Goal: Task Accomplishment & Management: Manage account settings

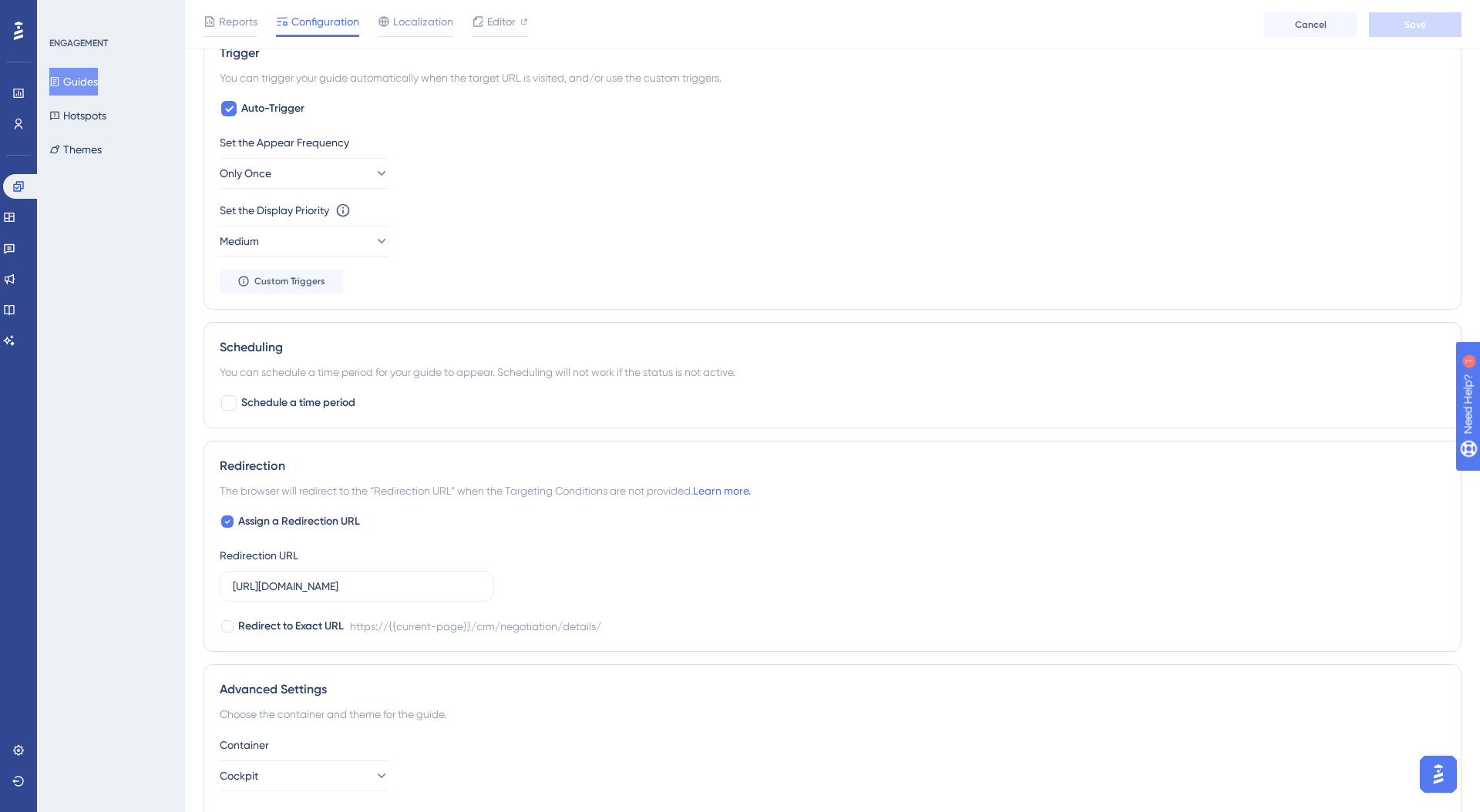
scroll to position [786, 0]
click at [317, 179] on button "Only Once" at bounding box center [304, 172] width 169 height 31
click at [308, 277] on div "Once [DATE] Once [DATE]" at bounding box center [304, 280] width 149 height 31
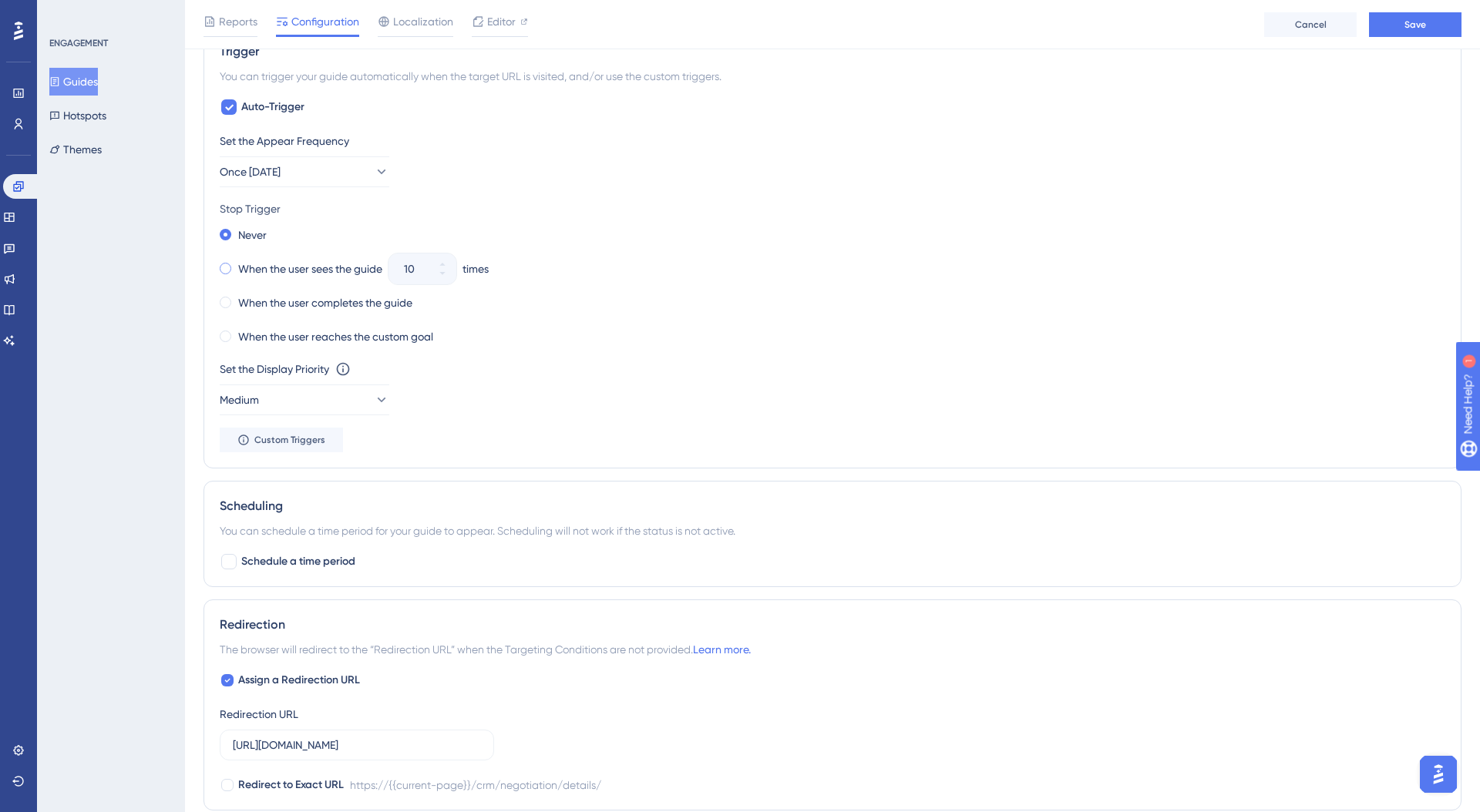
click at [301, 274] on label "When the user sees the guide" at bounding box center [310, 269] width 144 height 19
click at [448, 277] on icon at bounding box center [442, 273] width 9 height 9
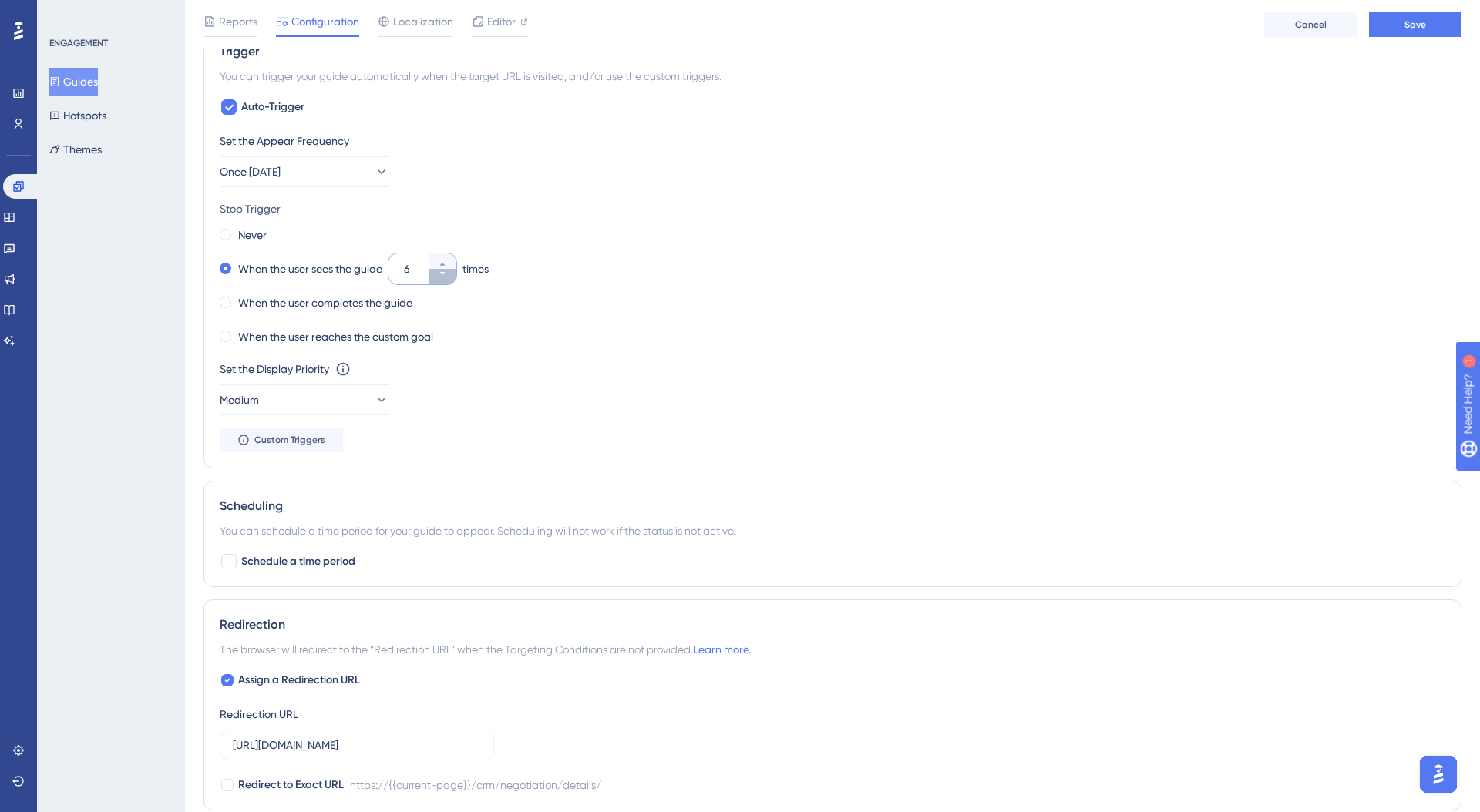
click at [448, 277] on icon at bounding box center [442, 273] width 9 height 9
type input "2"
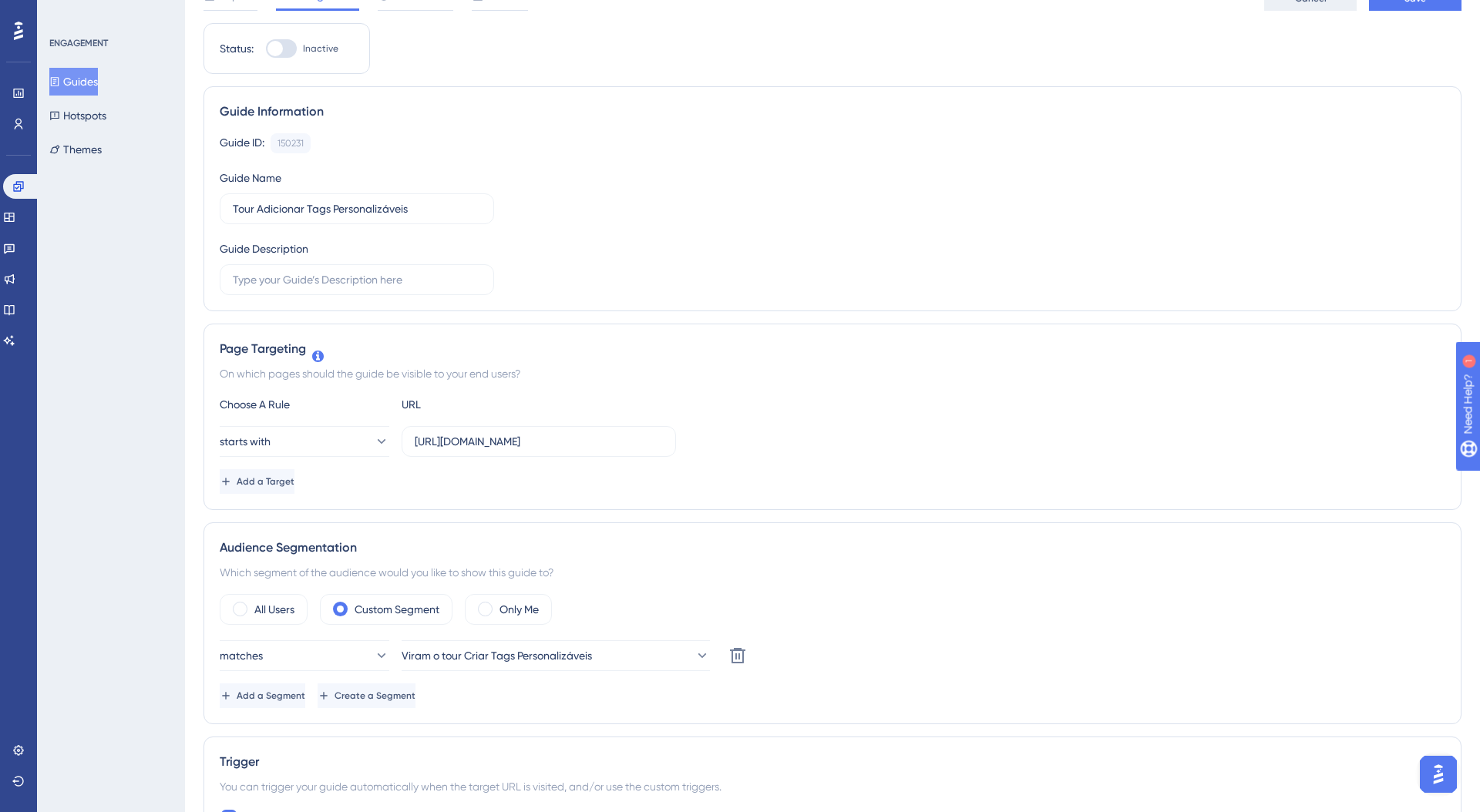
scroll to position [0, 0]
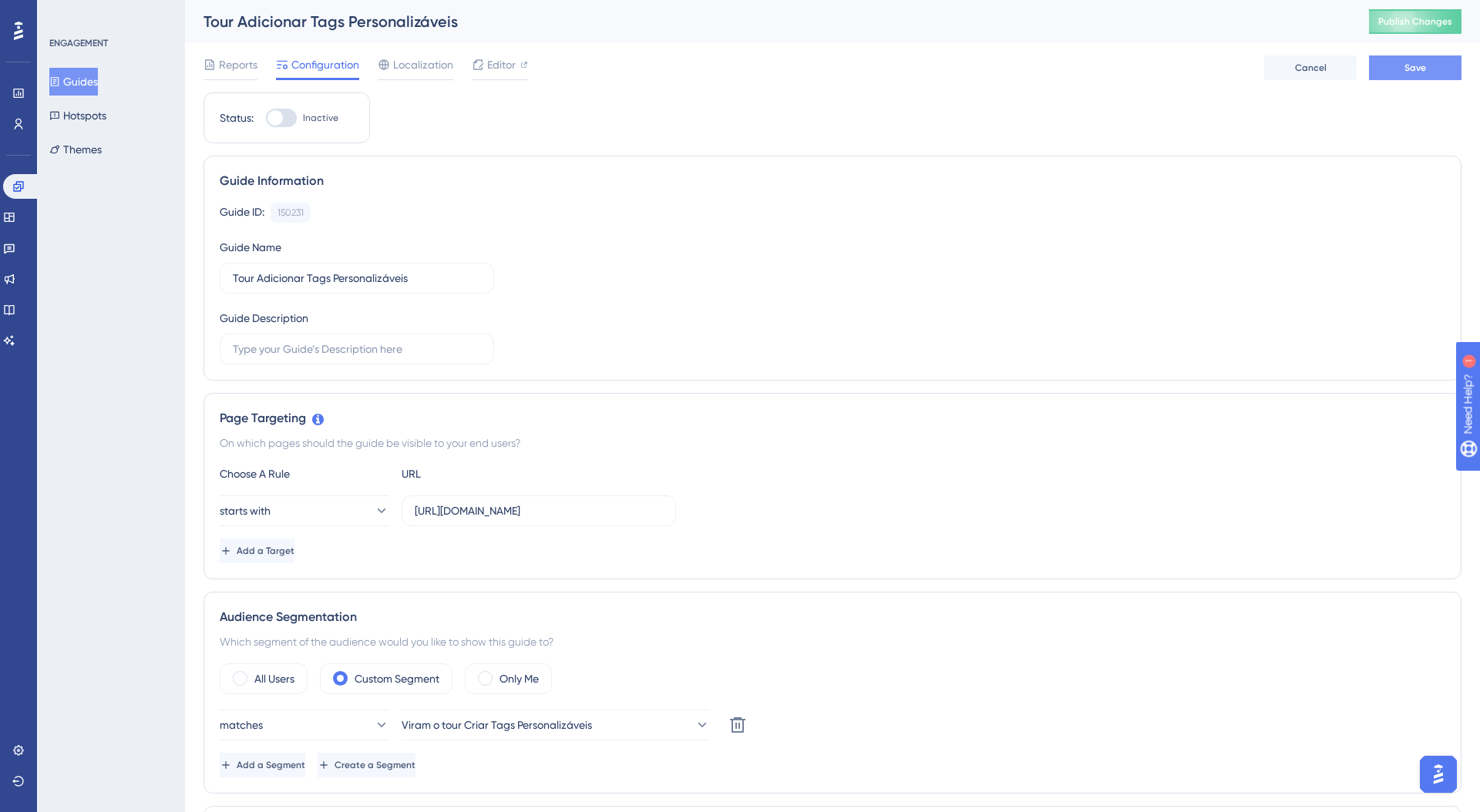
click at [1409, 57] on button "Save" at bounding box center [1416, 67] width 93 height 24
click at [81, 86] on button "Guides" at bounding box center [74, 81] width 49 height 28
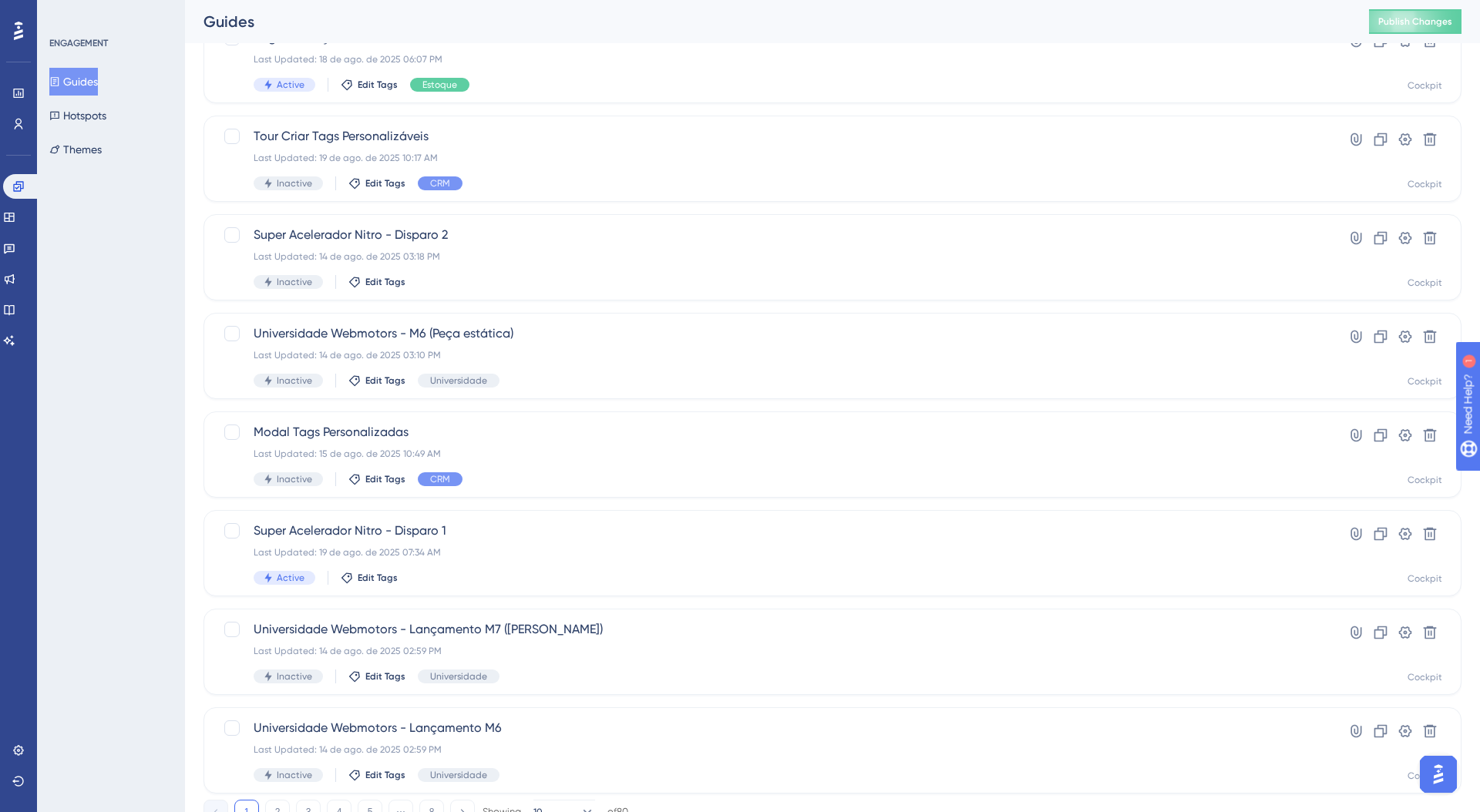
scroll to position [323, 0]
click at [520, 158] on div "Last Updated: 19 de ago. de 2025 10:17 AM" at bounding box center [771, 157] width 1035 height 13
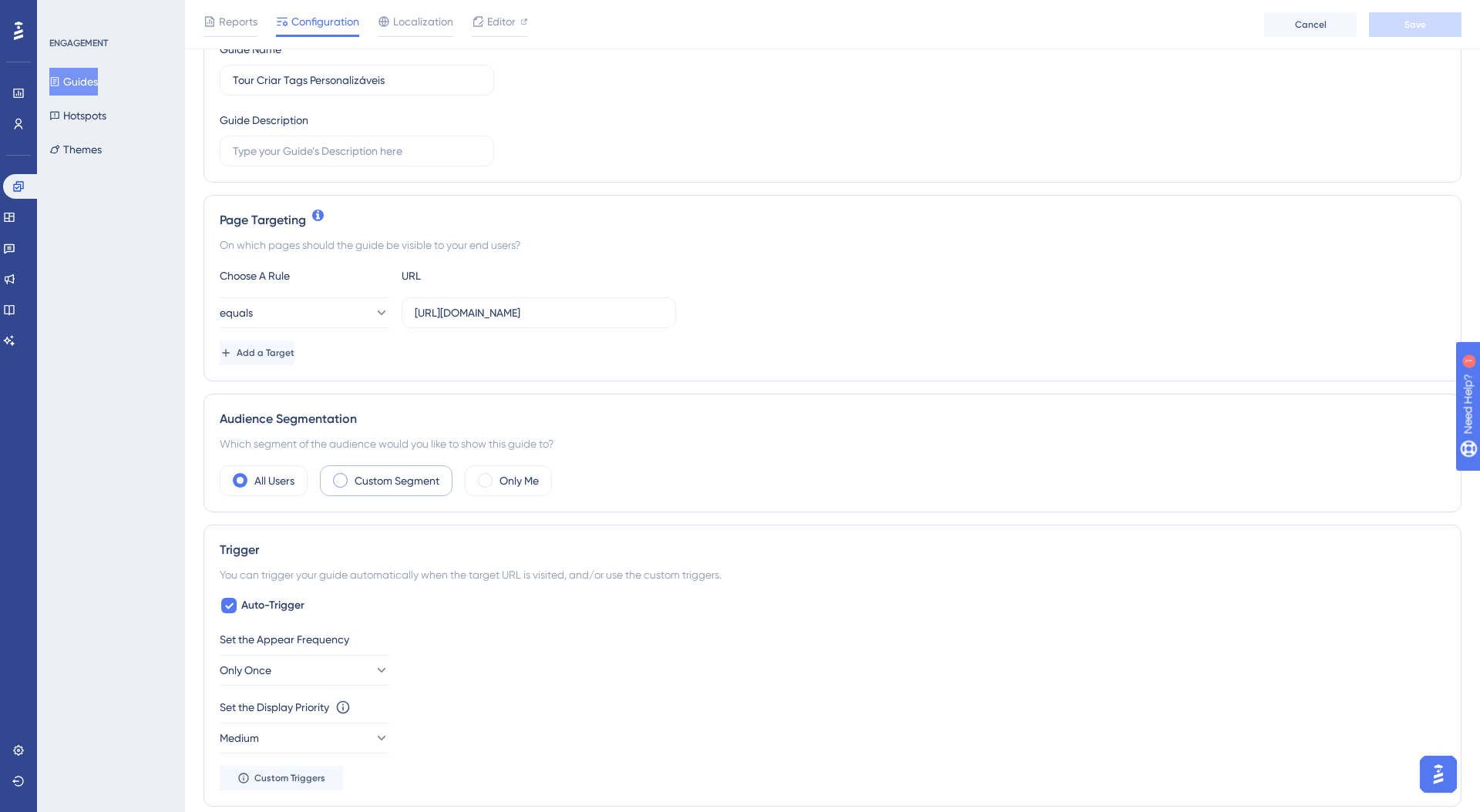
scroll to position [211, 0]
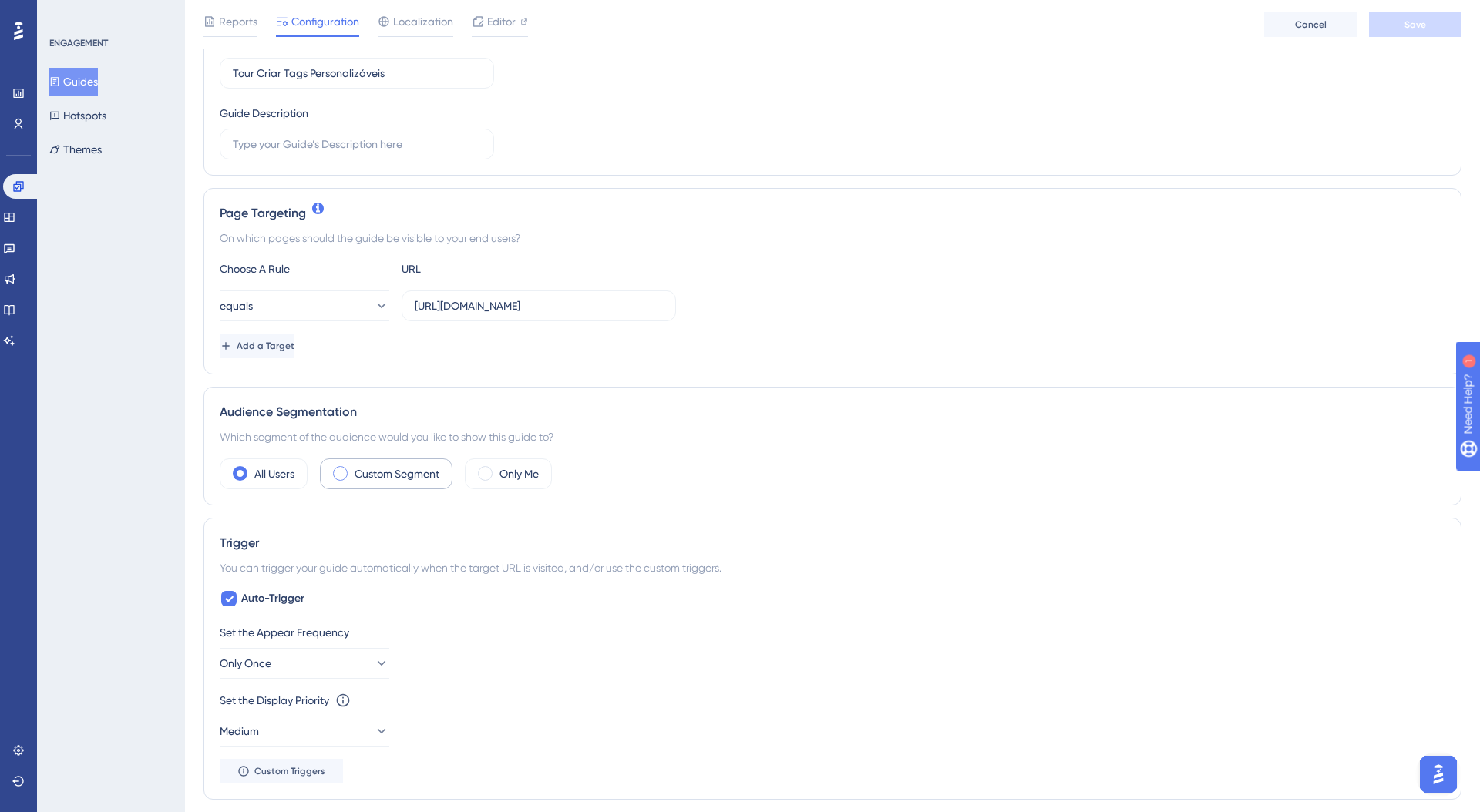
click at [375, 478] on label "Custom Segment" at bounding box center [397, 474] width 85 height 19
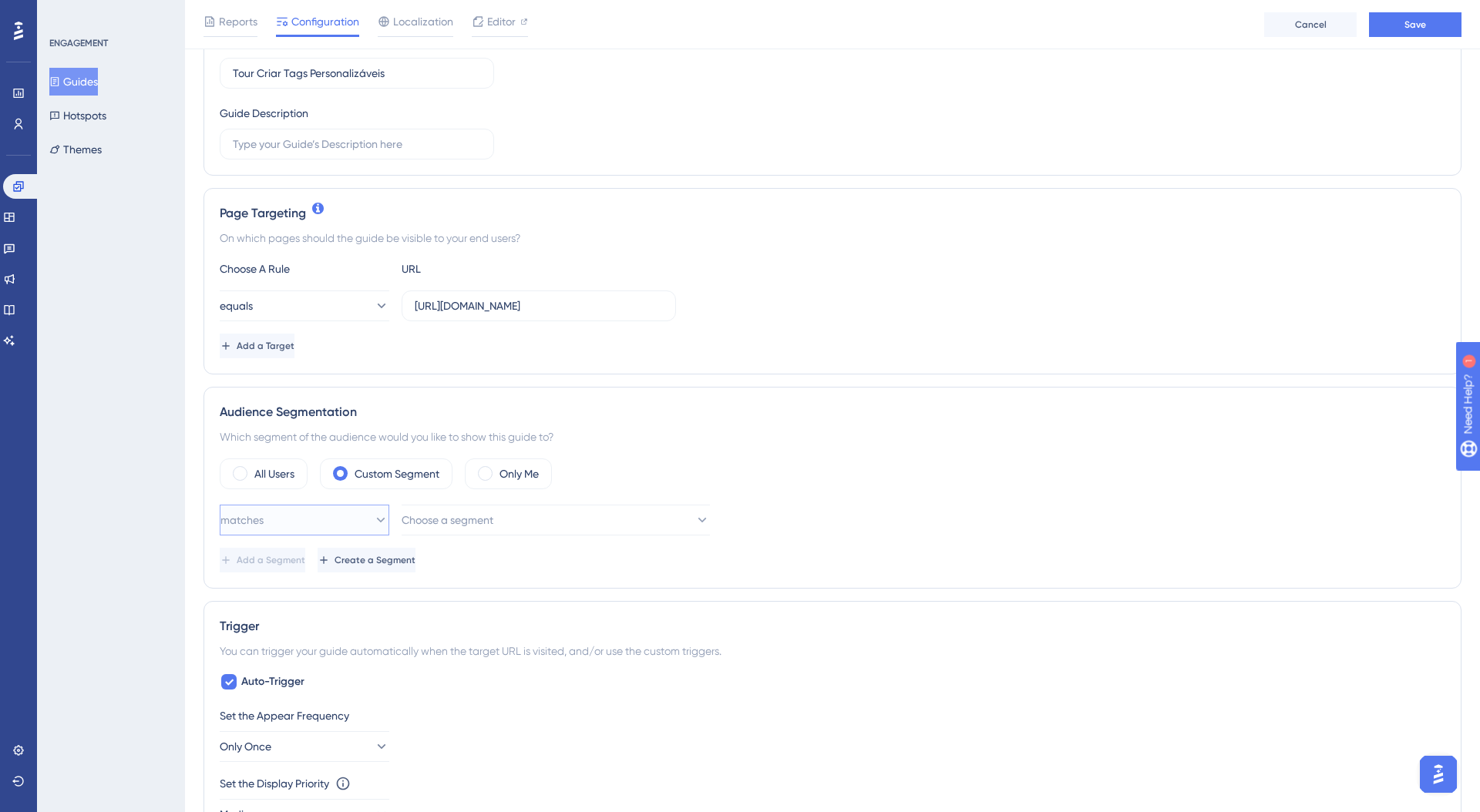
click at [358, 523] on button "matches" at bounding box center [304, 520] width 169 height 31
click at [341, 561] on div "matches matches" at bounding box center [304, 567] width 149 height 31
click at [477, 527] on span "Choose a segment" at bounding box center [448, 520] width 92 height 19
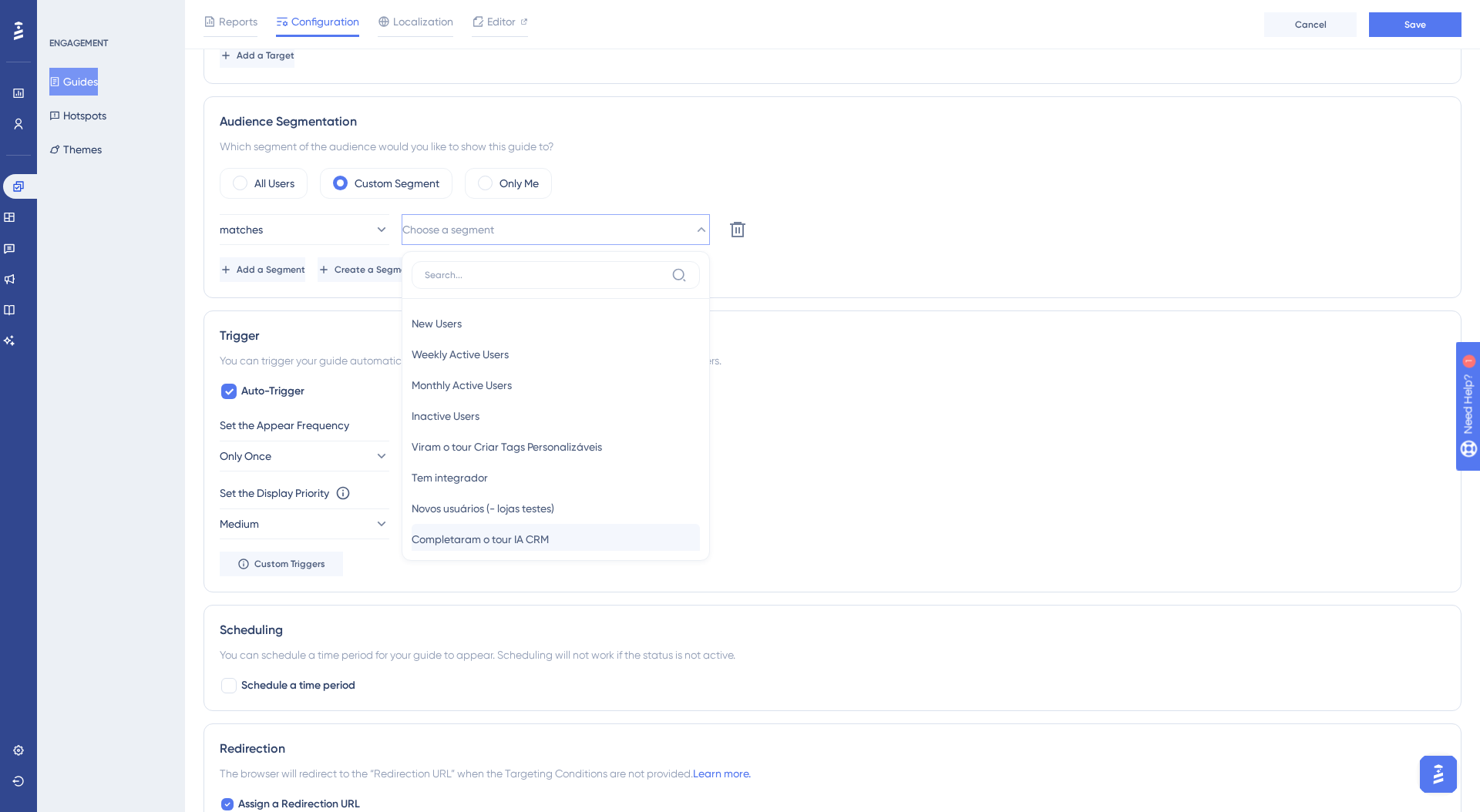
scroll to position [498, 0]
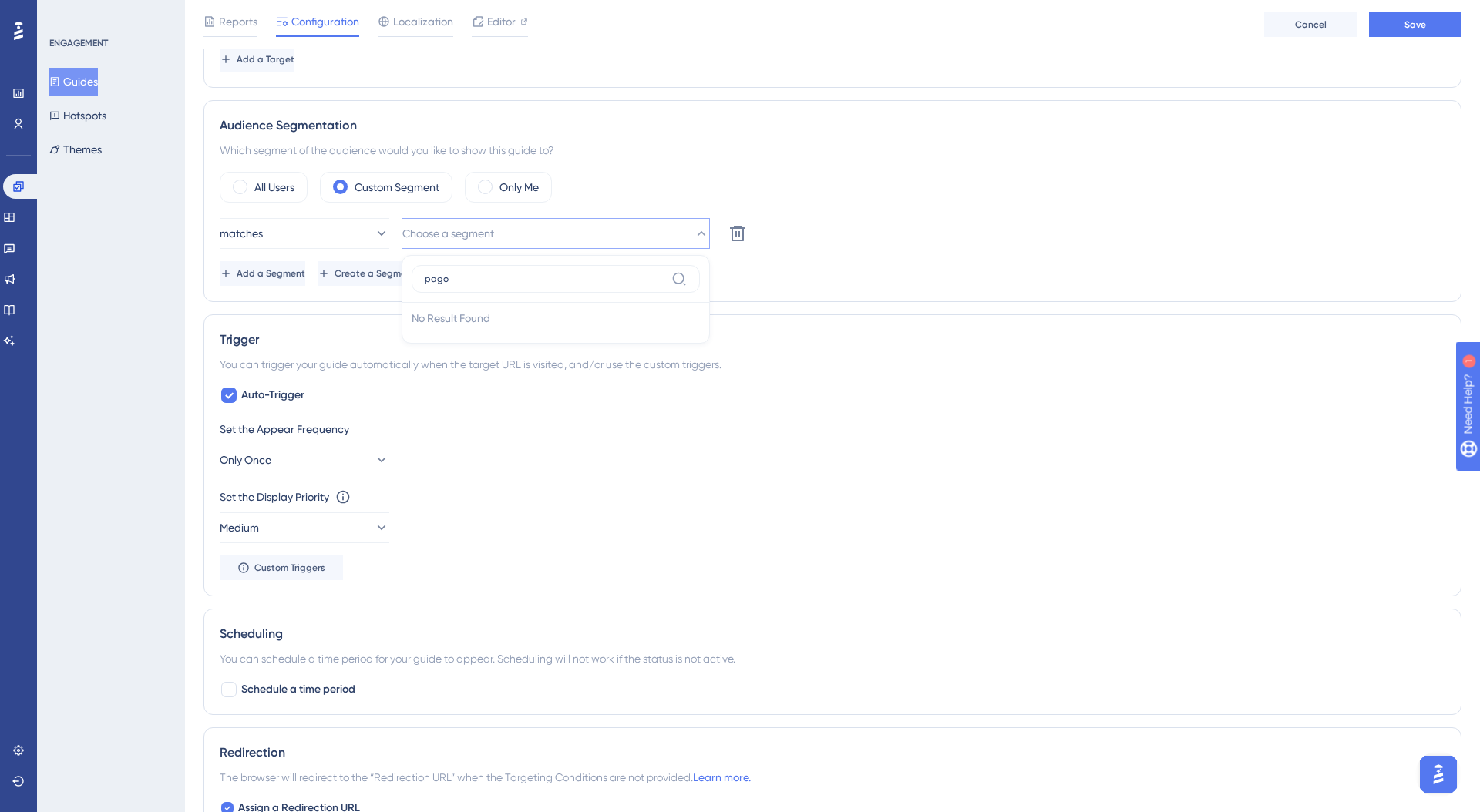
click at [446, 274] on input "pago" at bounding box center [544, 279] width 240 height 13
type input "sma"
click at [480, 357] on span "Usuários CRM Smart" at bounding box center [461, 358] width 99 height 19
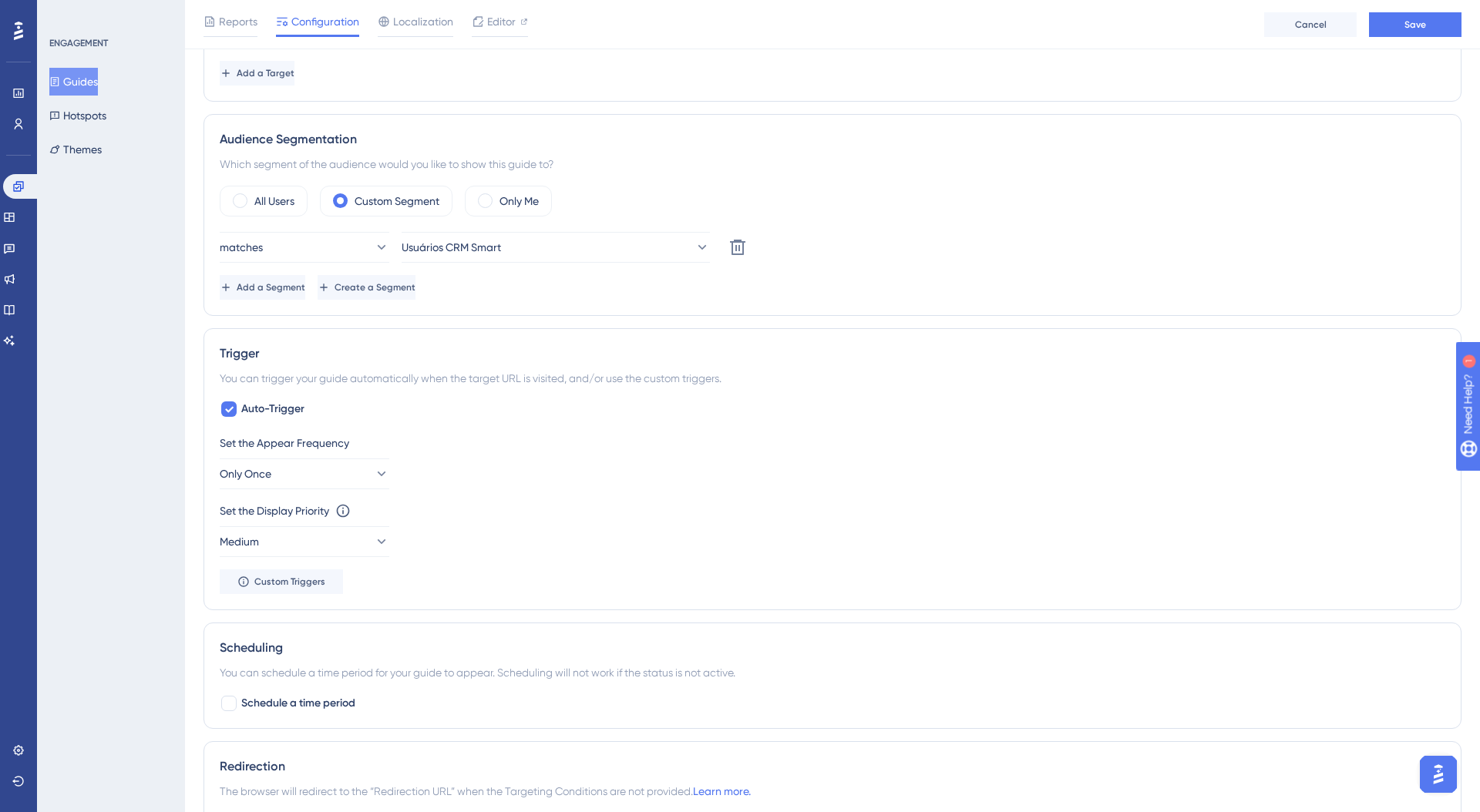
scroll to position [481, 0]
click at [1447, 24] on button "Save" at bounding box center [1416, 24] width 93 height 24
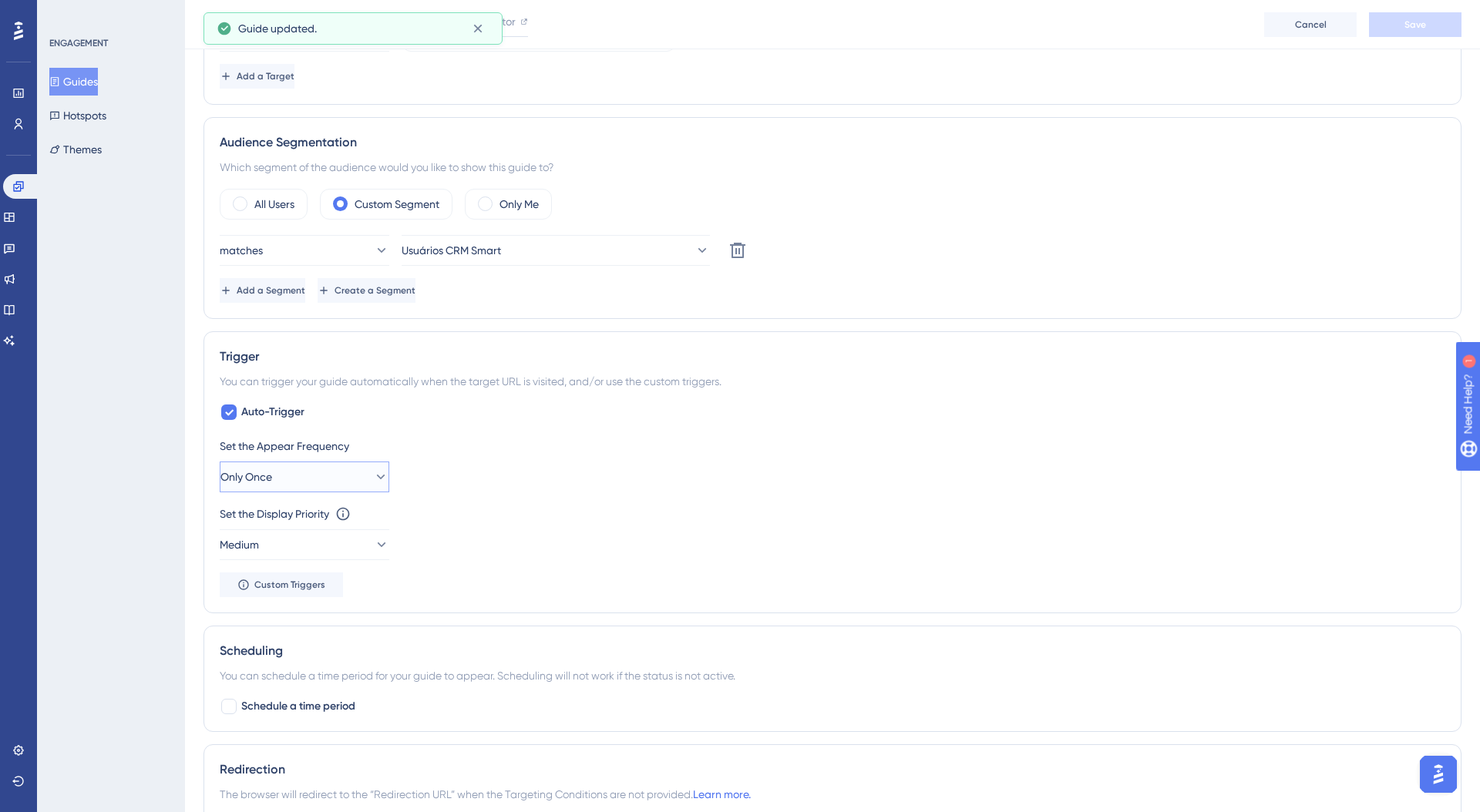
click at [330, 477] on button "Only Once" at bounding box center [304, 477] width 169 height 31
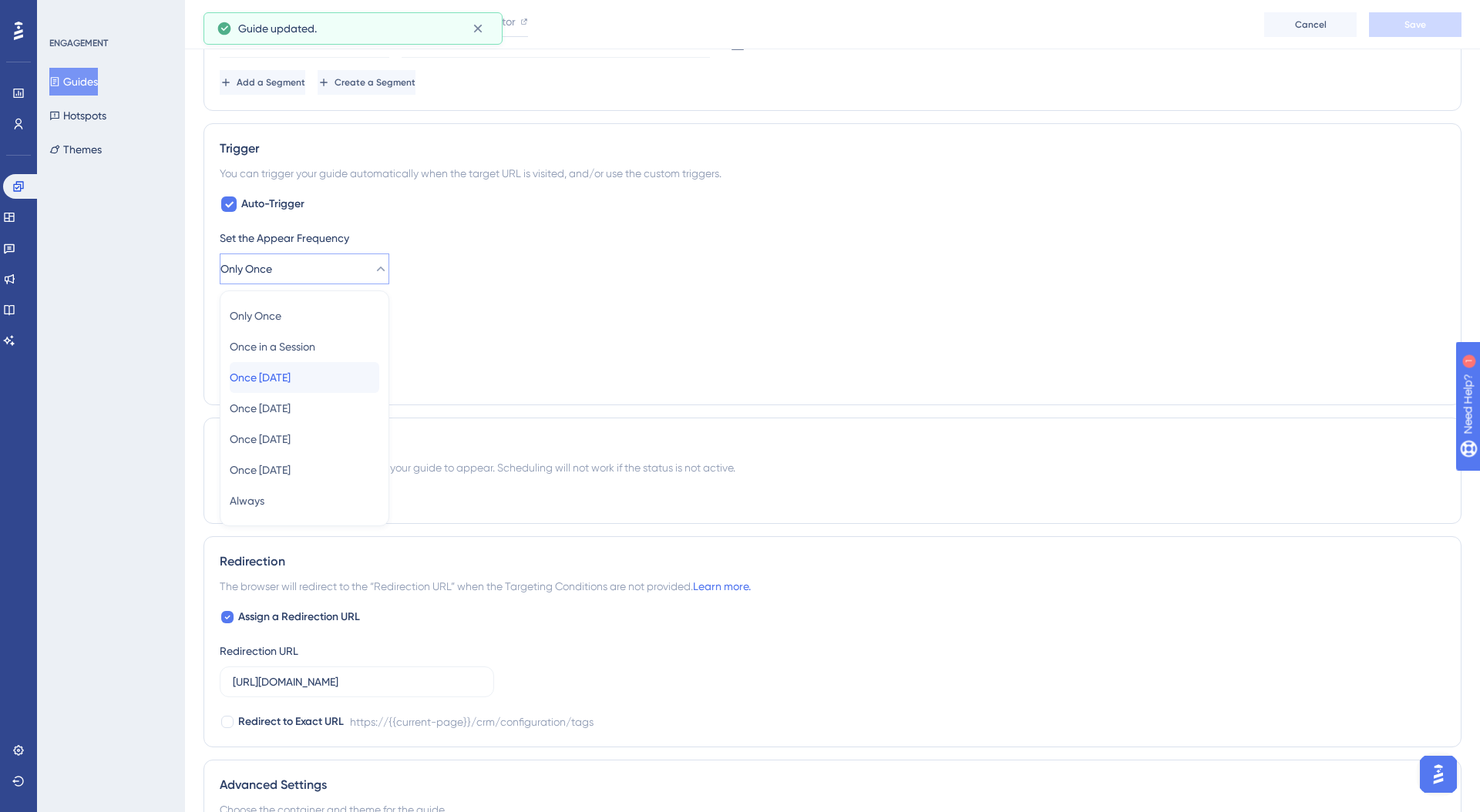
click at [327, 382] on div "Once [DATE] Once [DATE]" at bounding box center [304, 377] width 149 height 31
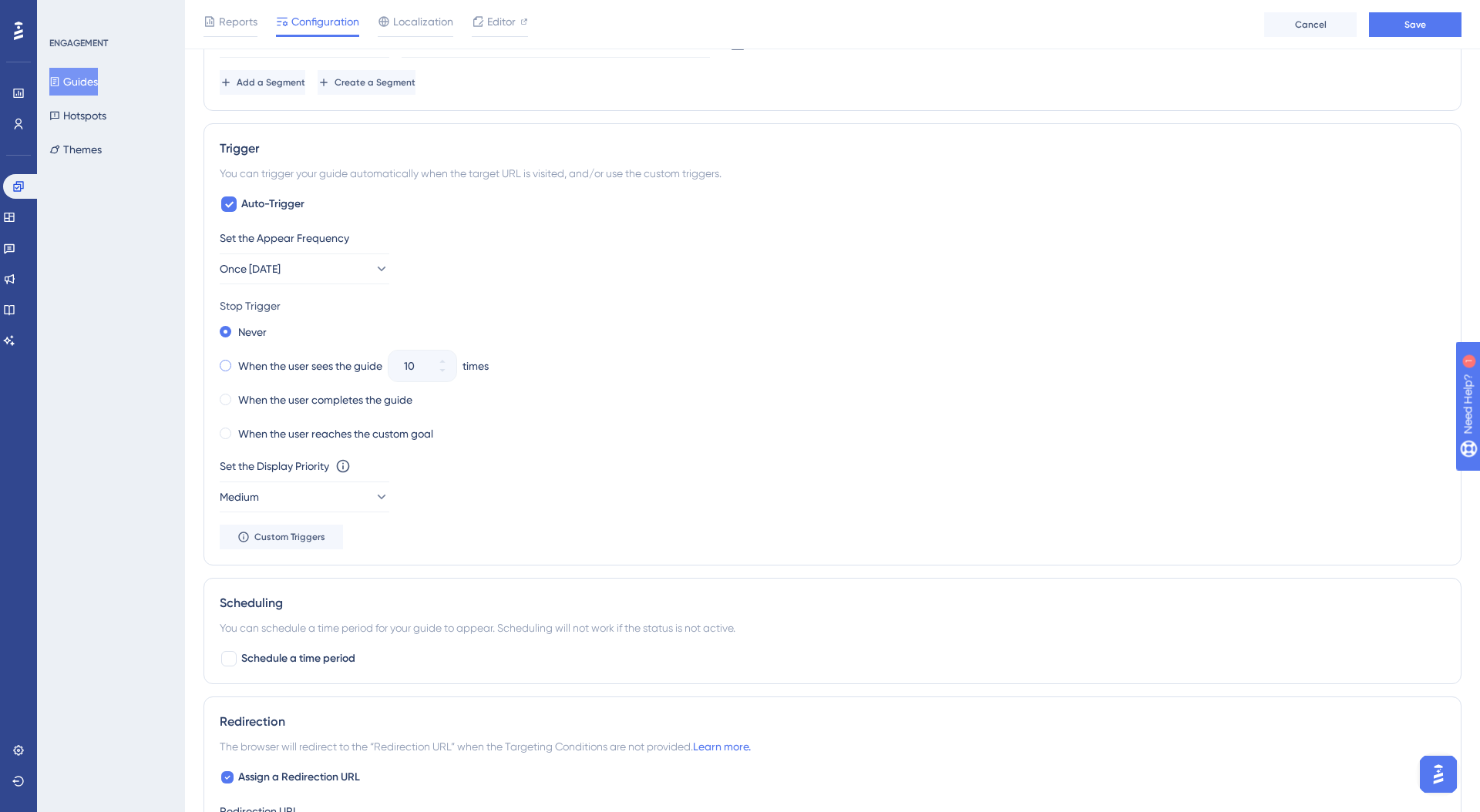
click at [364, 362] on label "When the user sees the guide" at bounding box center [310, 366] width 144 height 19
click at [445, 369] on icon at bounding box center [442, 371] width 5 height 3
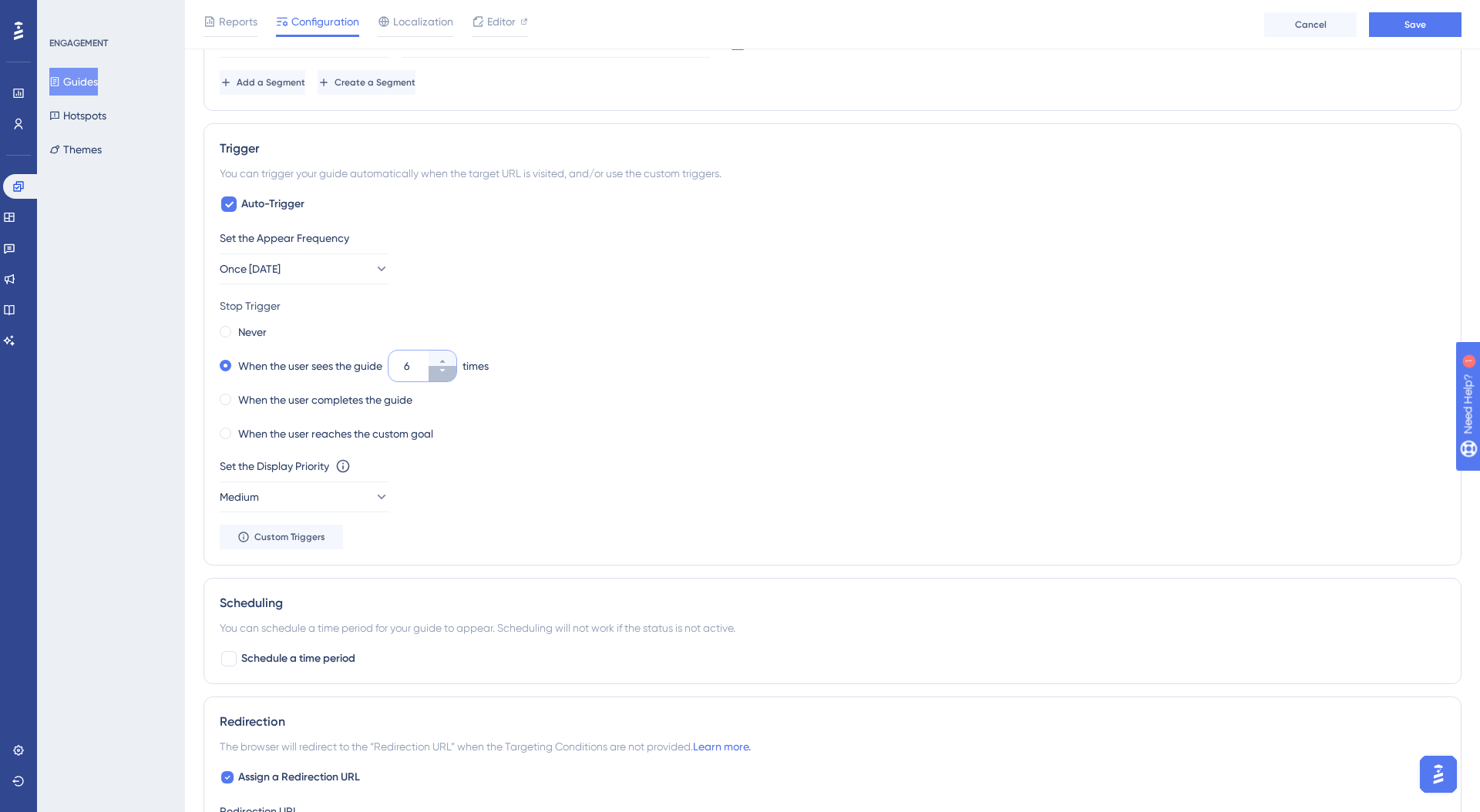
click at [445, 369] on icon at bounding box center [442, 371] width 5 height 3
type input "2"
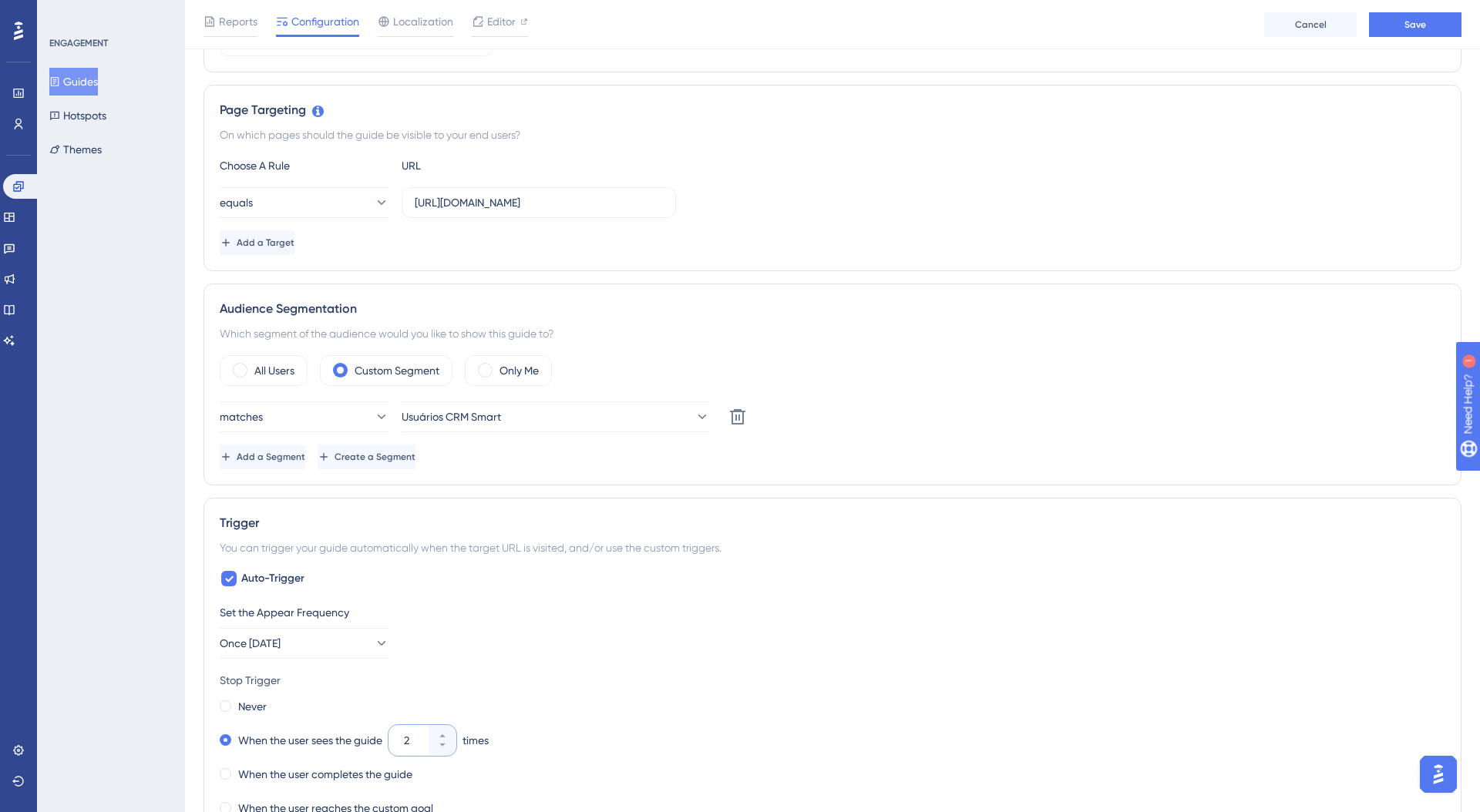
scroll to position [0, 0]
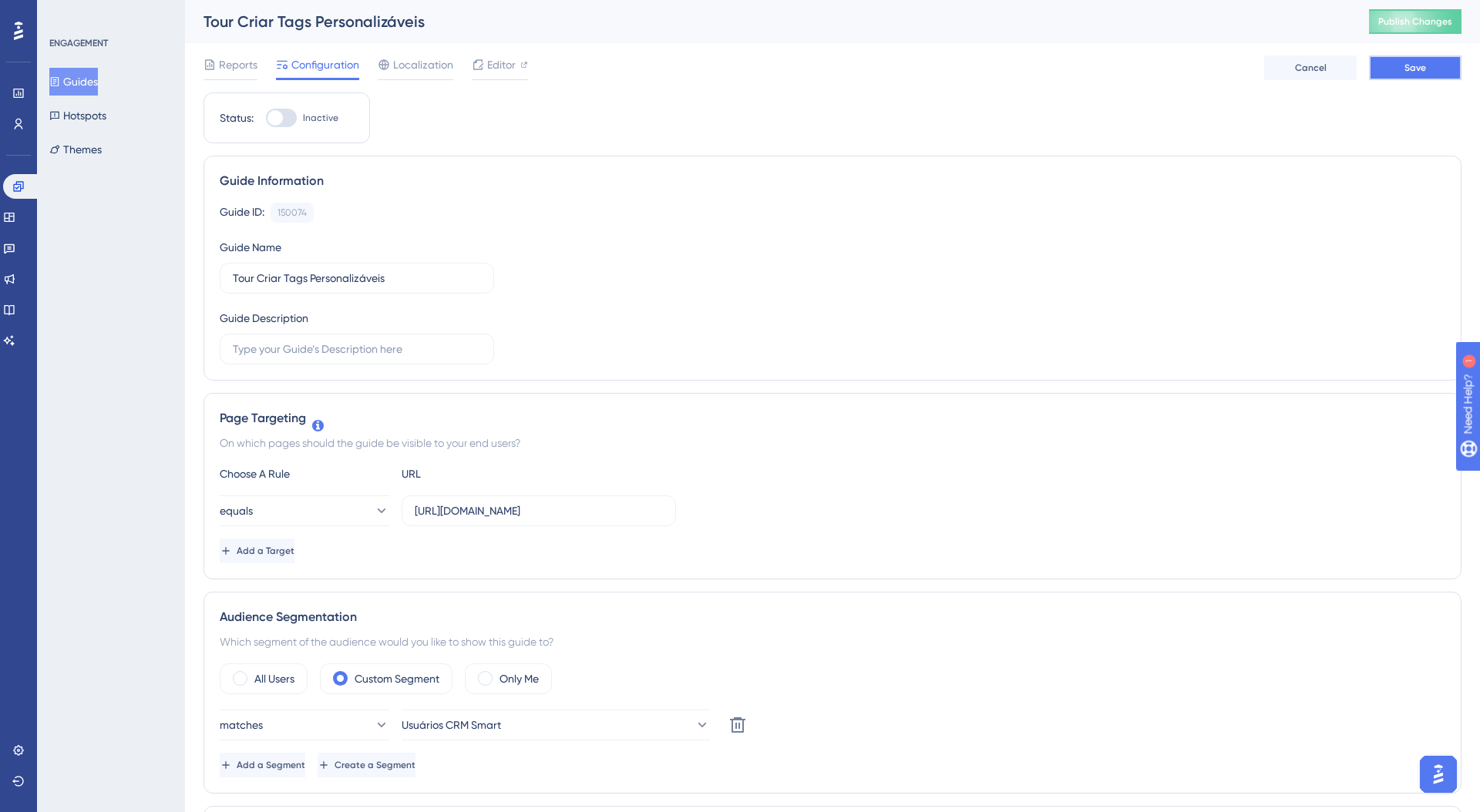
click at [1419, 73] on span "Save" at bounding box center [1416, 67] width 22 height 13
click at [94, 80] on button "Guides" at bounding box center [74, 81] width 49 height 28
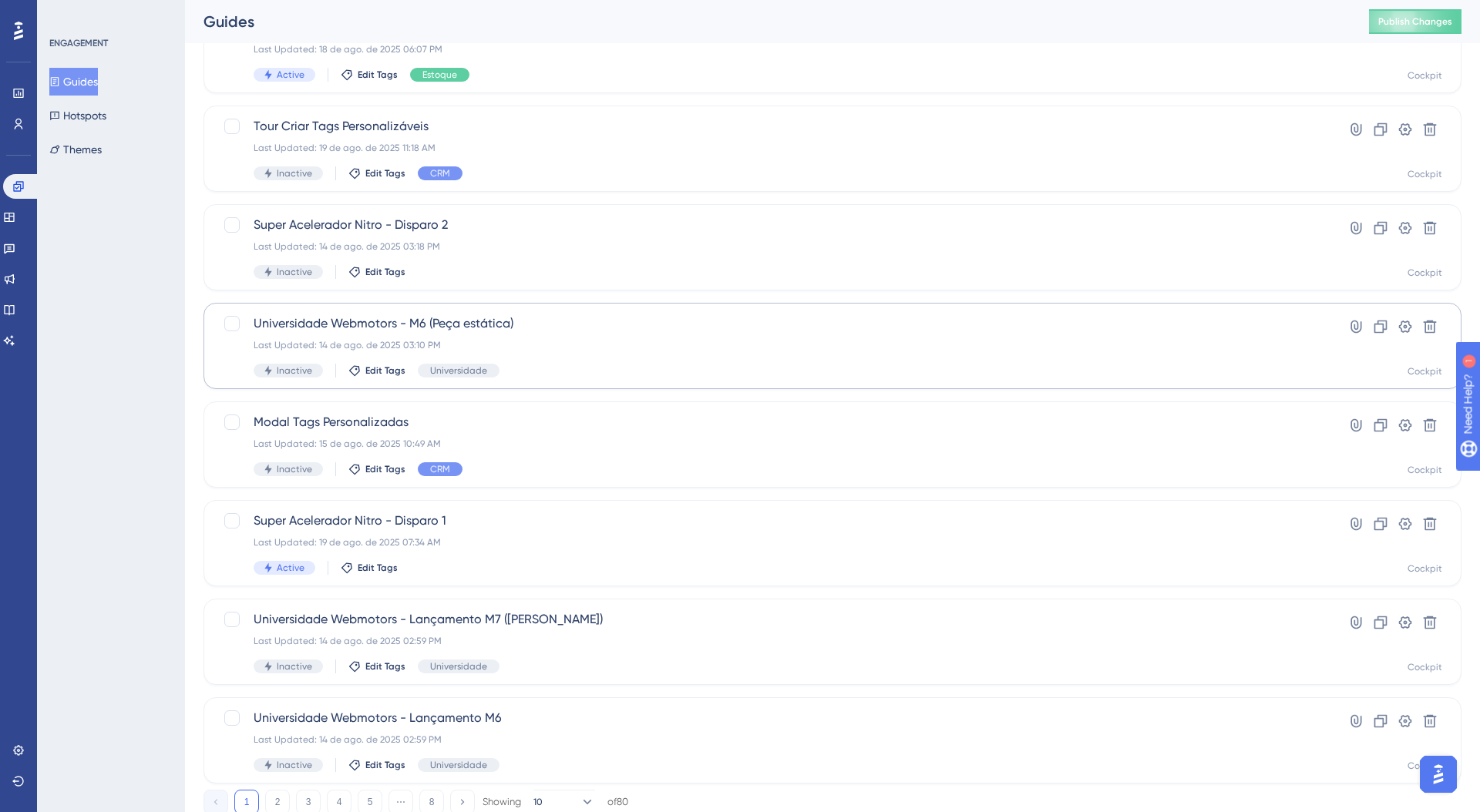
scroll to position [342, 0]
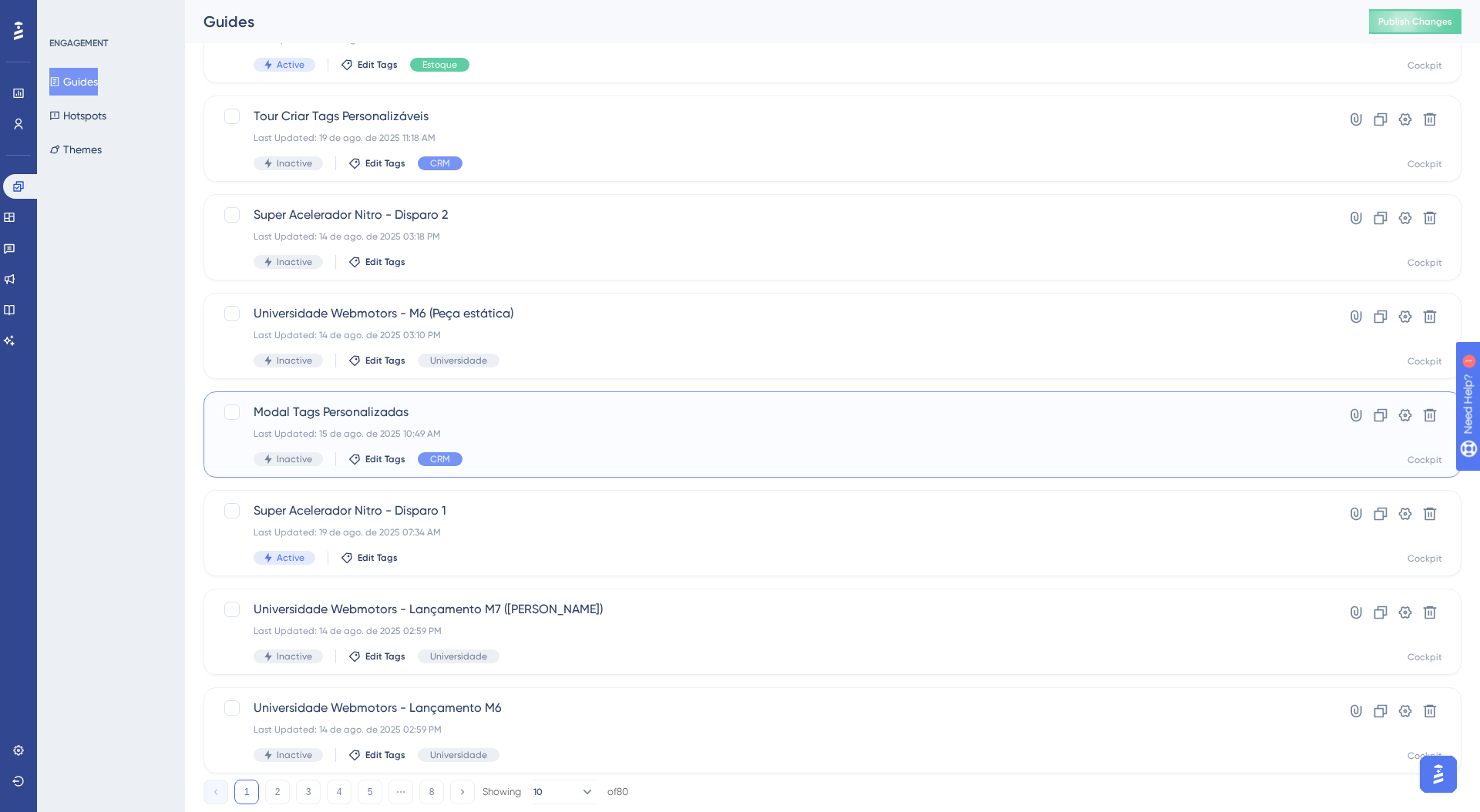
click at [499, 439] on div "Last Updated: 15 de ago. de 2025 10:49 AM" at bounding box center [771, 434] width 1035 height 13
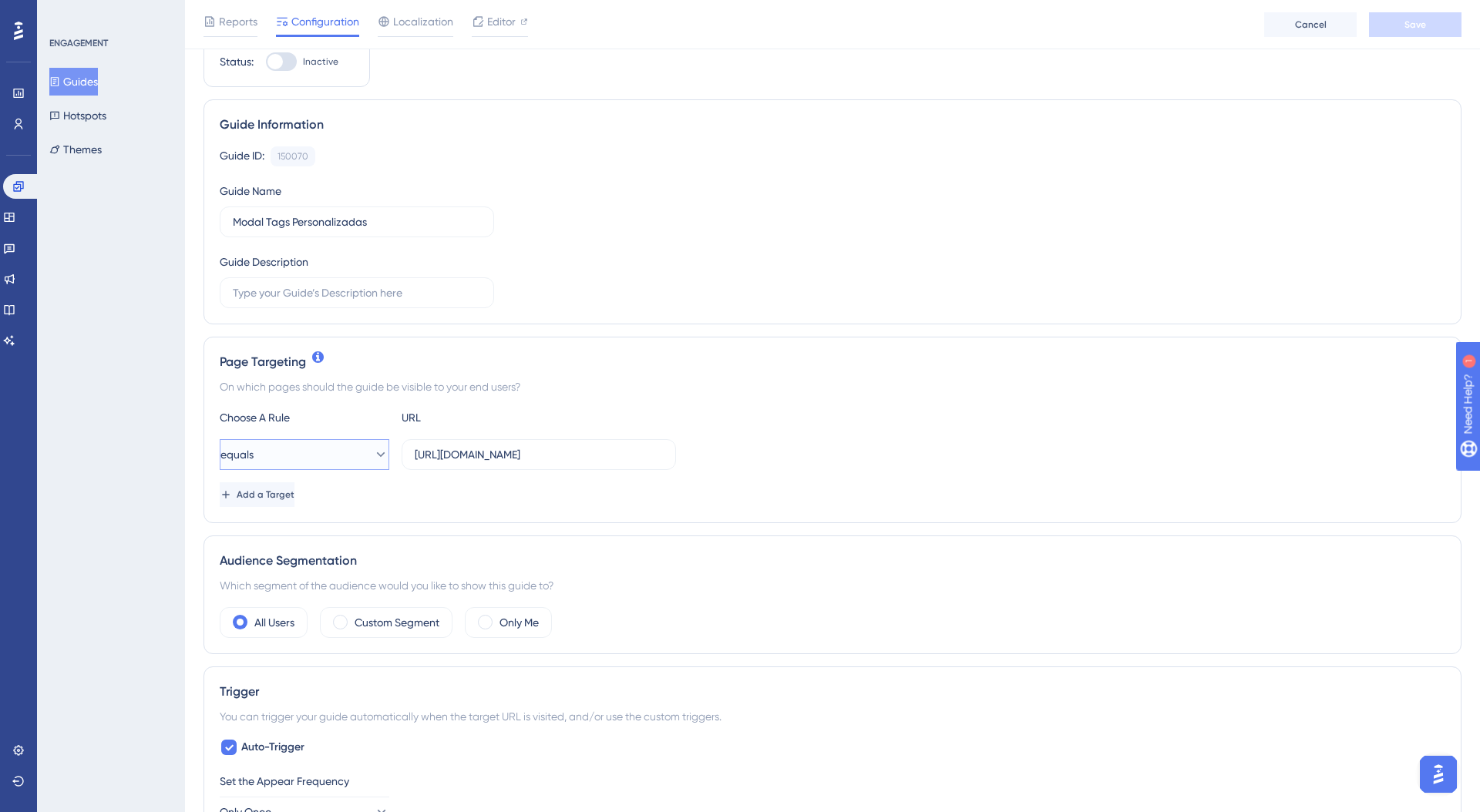
click at [346, 447] on button "equals" at bounding box center [304, 454] width 169 height 31
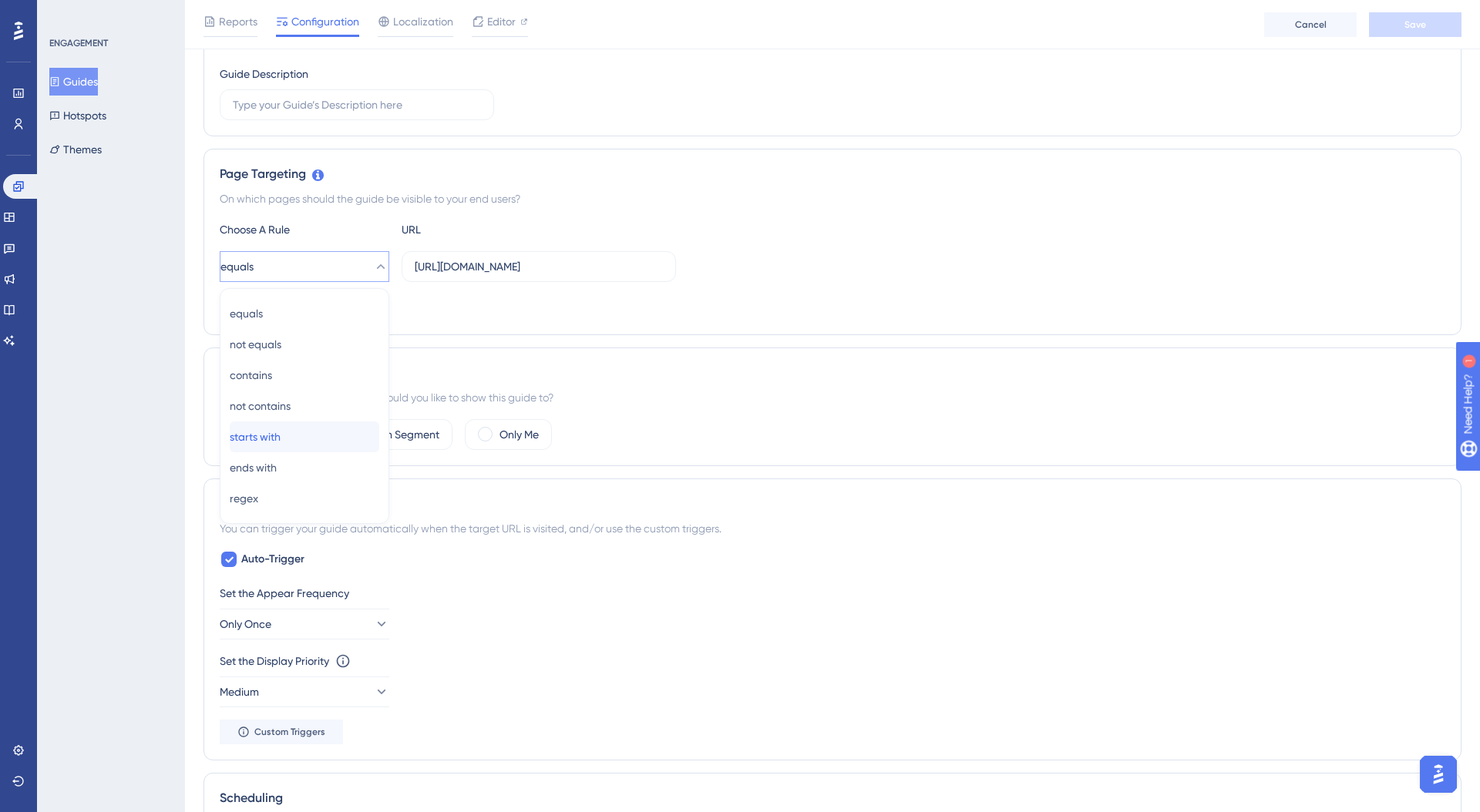
click at [273, 440] on span "starts with" at bounding box center [255, 437] width 51 height 19
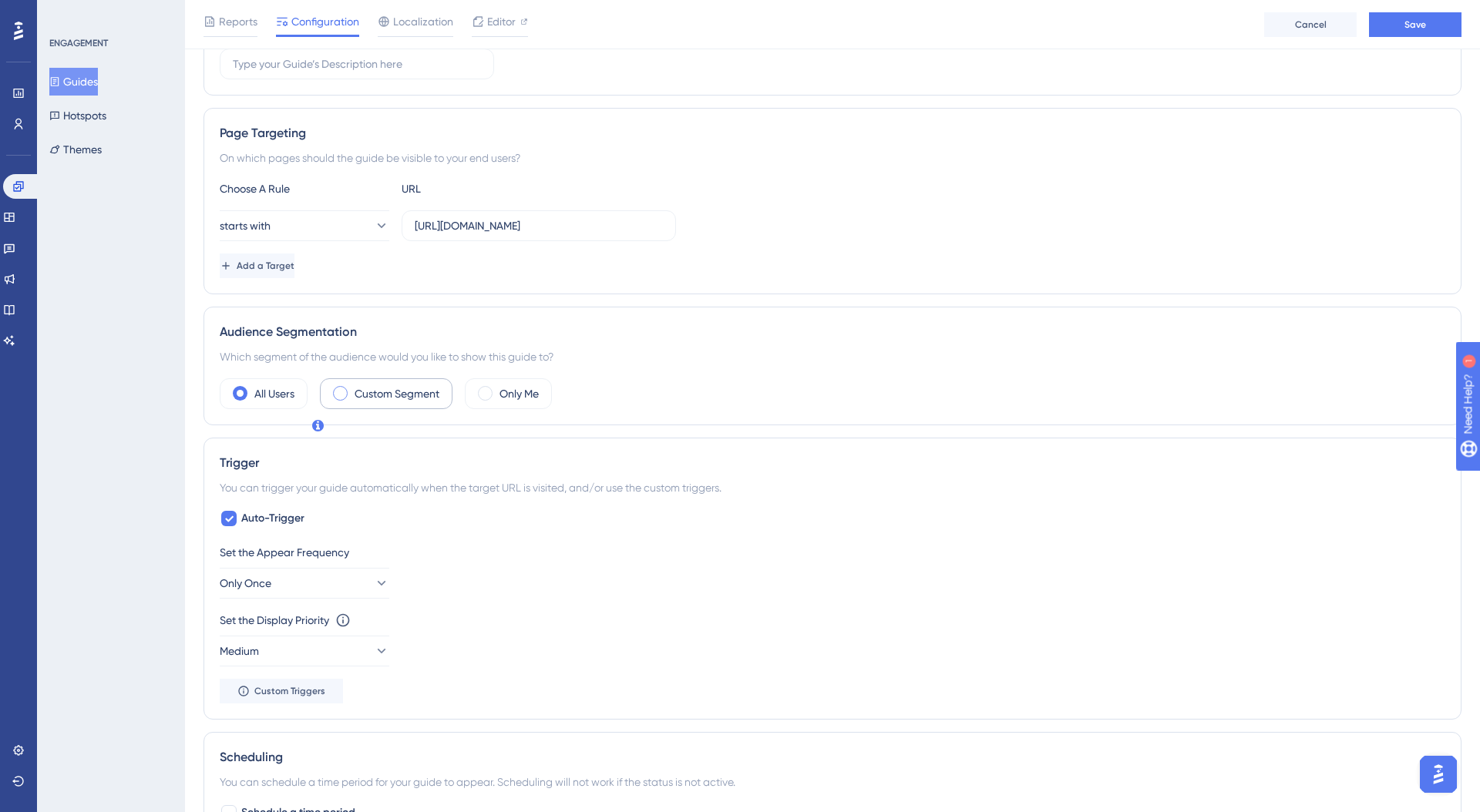
scroll to position [292, 0]
click at [394, 382] on div "Custom Segment" at bounding box center [386, 393] width 132 height 31
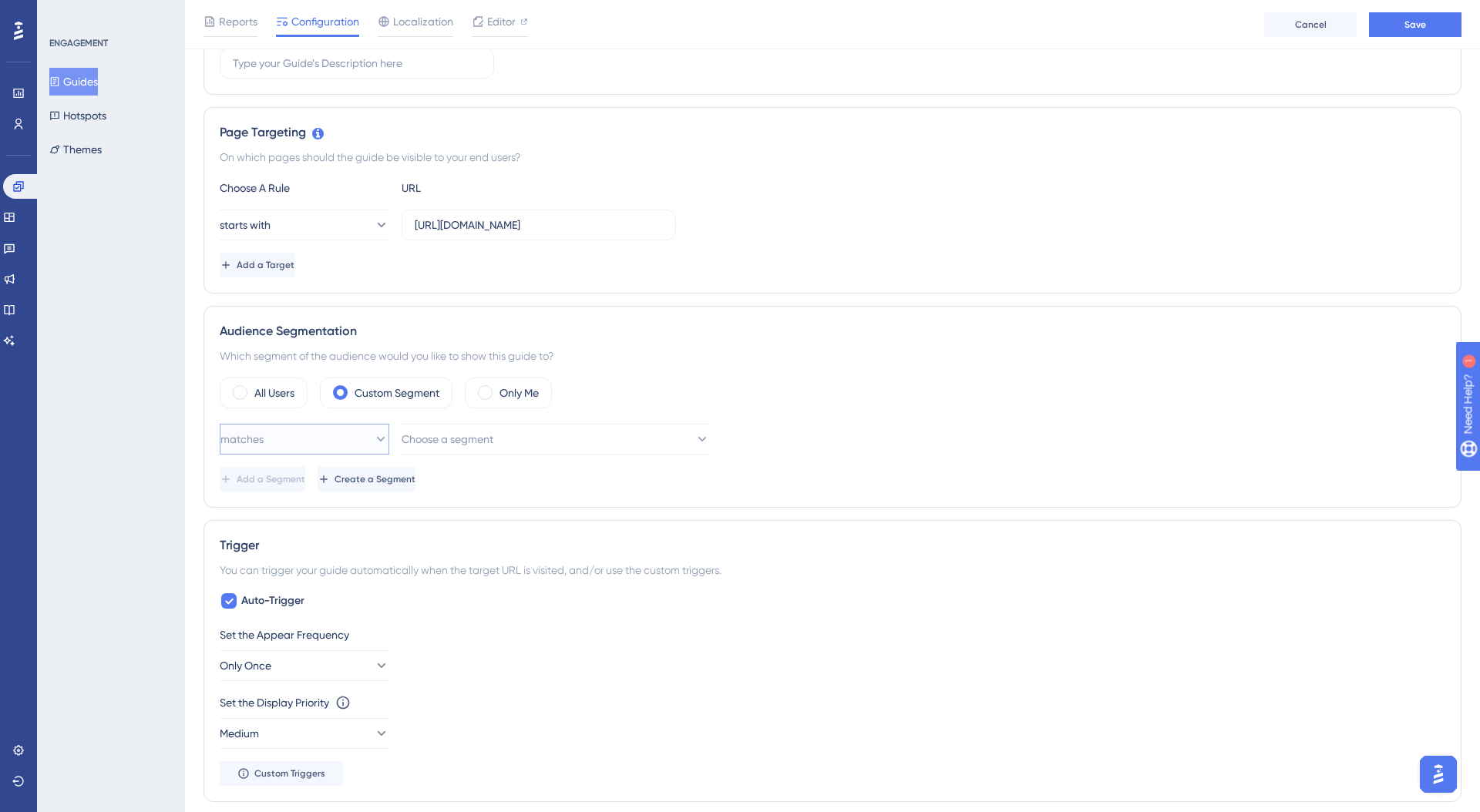
click at [373, 436] on icon at bounding box center [381, 439] width 15 height 15
click at [427, 441] on span "Choose a segment" at bounding box center [448, 439] width 92 height 19
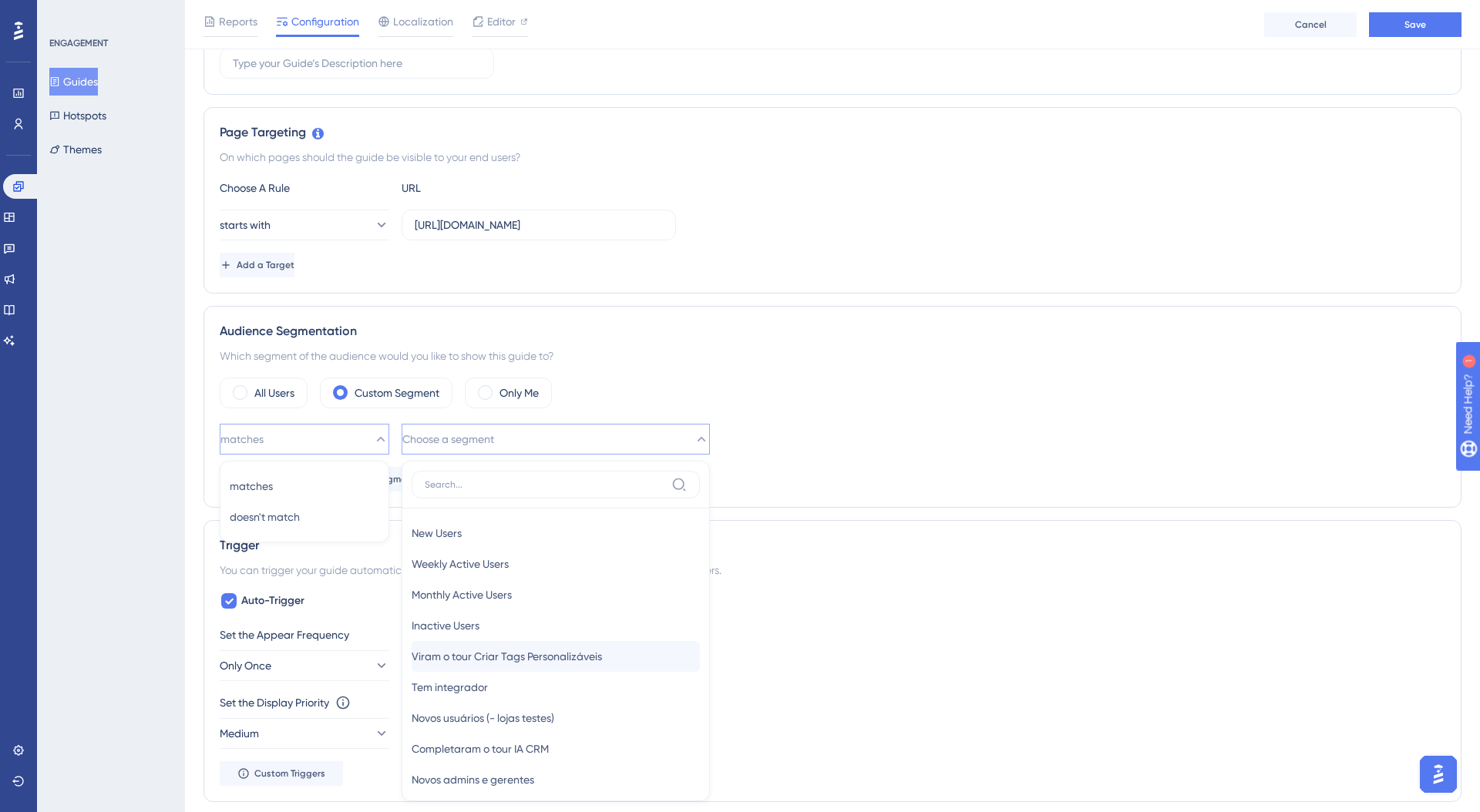
scroll to position [514, 0]
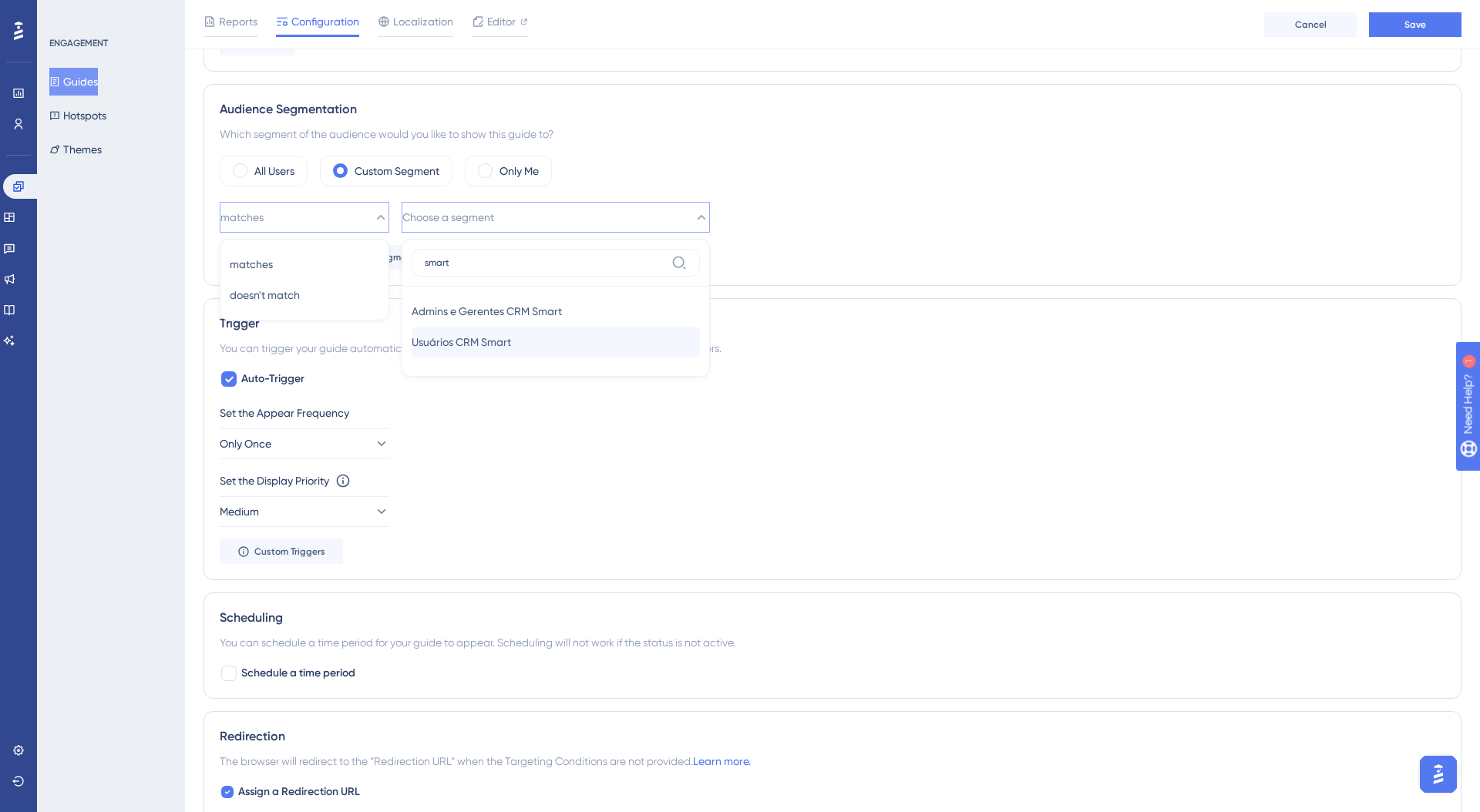
type input "smart"
click at [459, 343] on span "Usuários CRM Smart" at bounding box center [461, 342] width 99 height 19
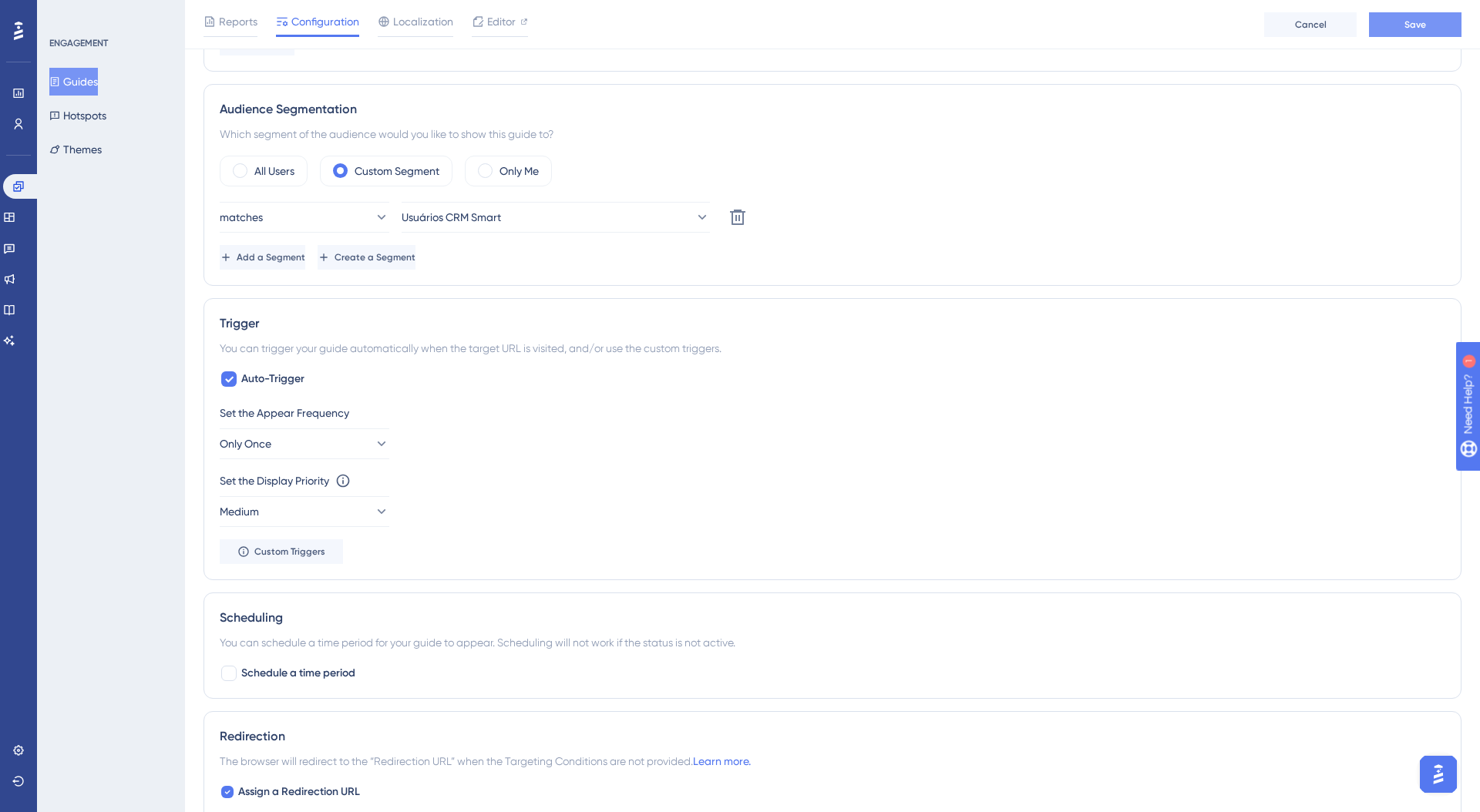
click at [1437, 17] on button "Save" at bounding box center [1416, 24] width 93 height 24
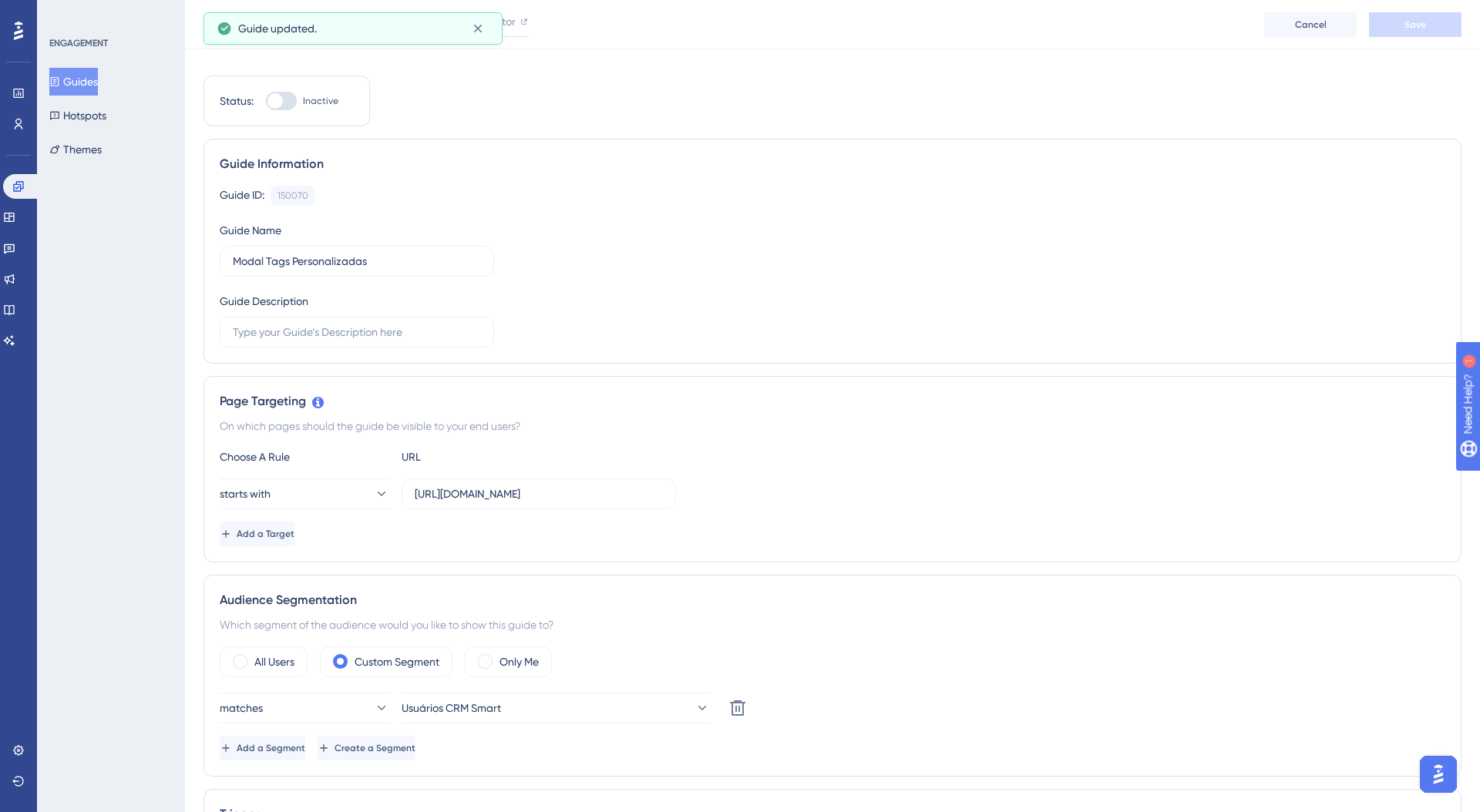
scroll to position [0, 0]
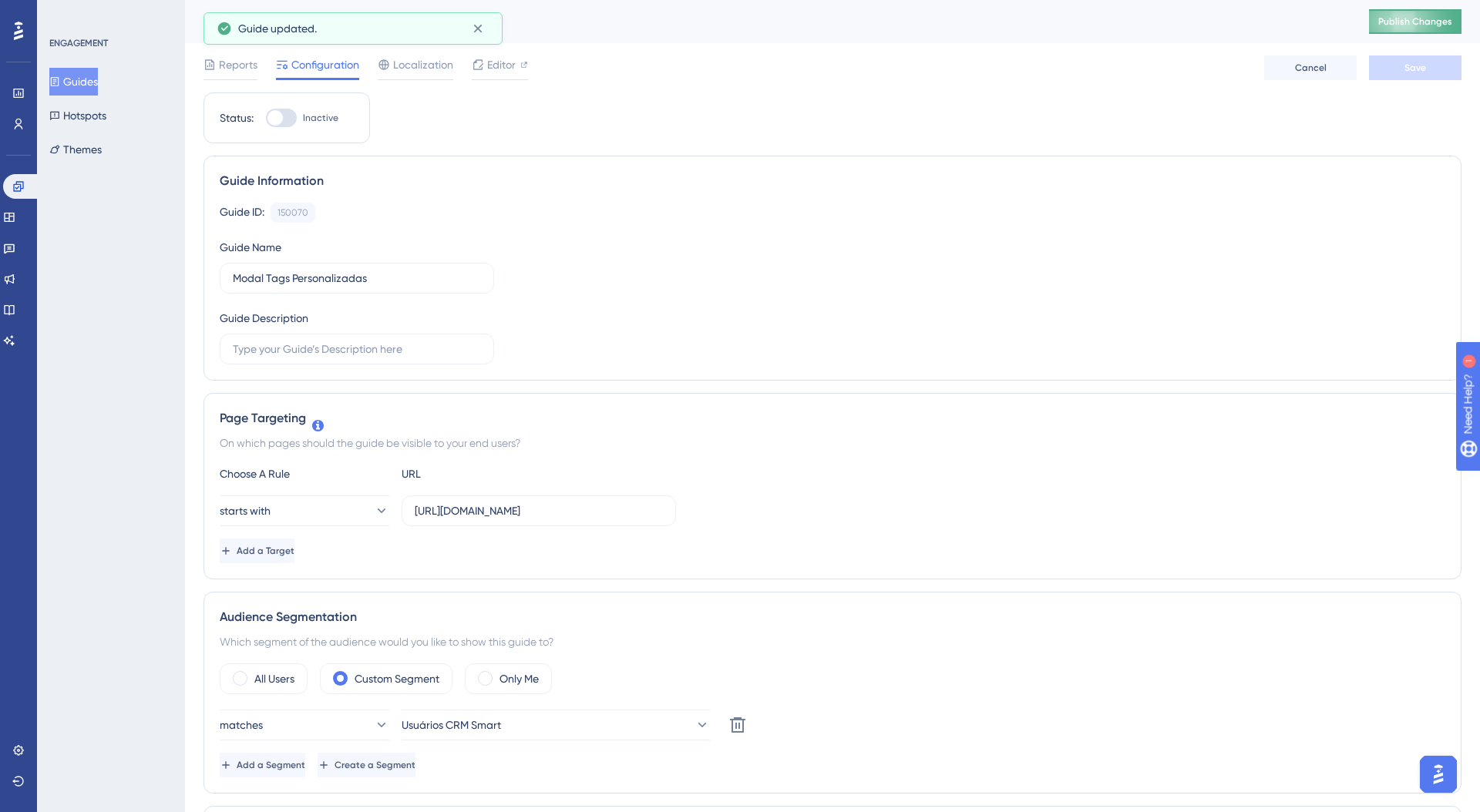
click at [1372, 24] on button "Publish Changes" at bounding box center [1416, 21] width 93 height 24
